Goal: Navigation & Orientation: Find specific page/section

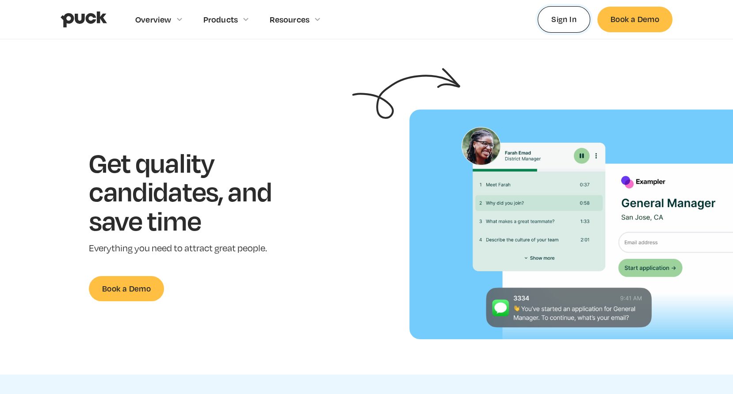
click at [554, 17] on link "Sign In" at bounding box center [563, 19] width 53 height 26
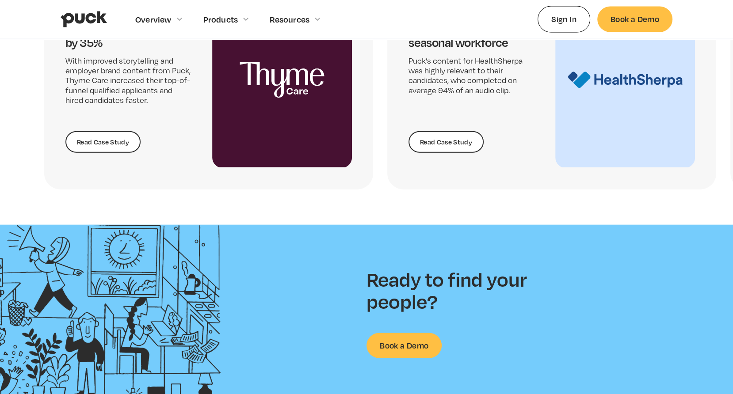
scroll to position [2277, 0]
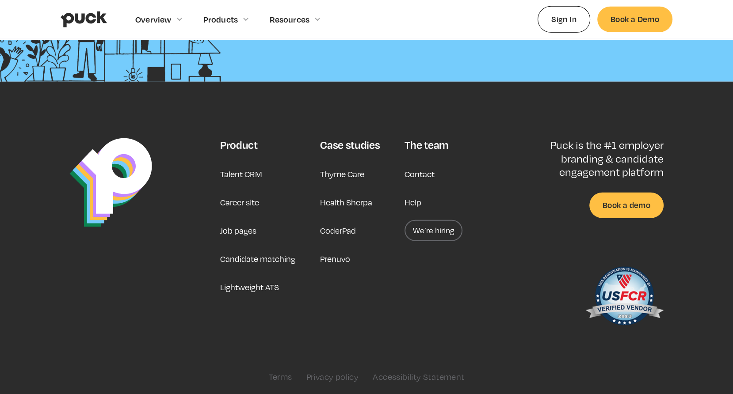
click at [438, 229] on link "We’re hiring" at bounding box center [433, 230] width 58 height 21
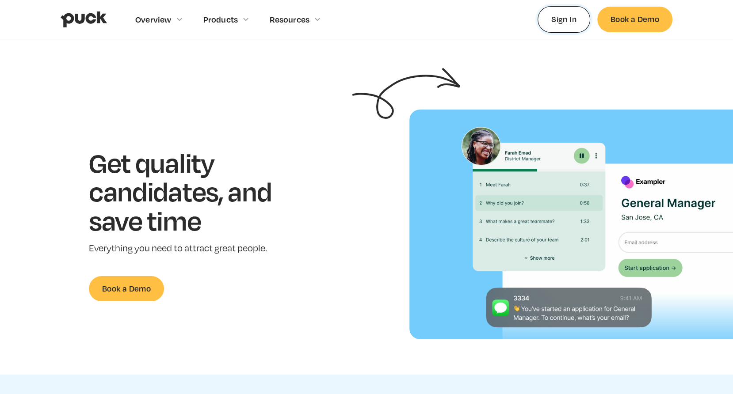
click at [568, 18] on link "Sign In" at bounding box center [563, 19] width 53 height 26
